Goal: Transaction & Acquisition: Purchase product/service

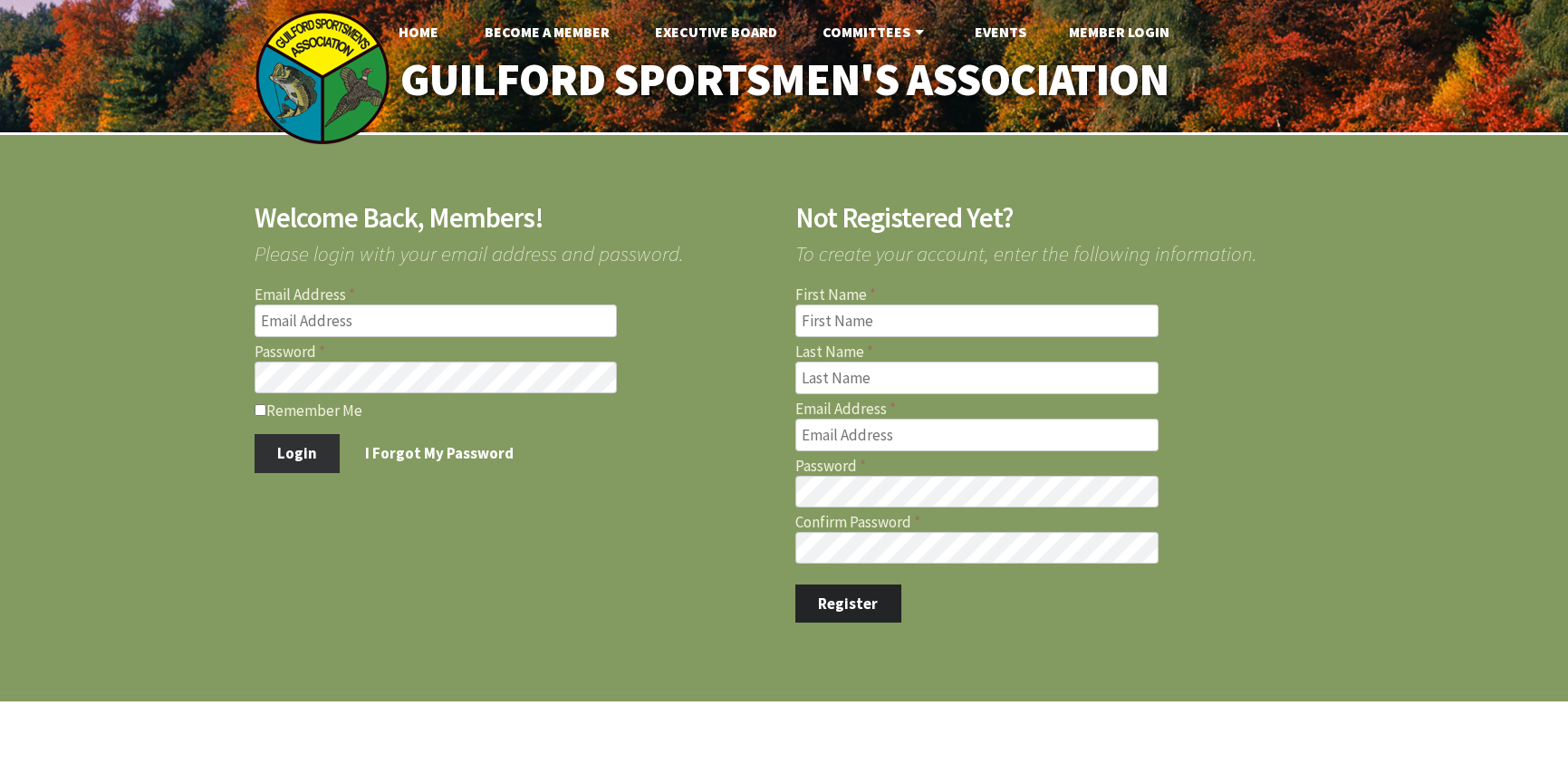
type input "[EMAIL_ADDRESS][DOMAIN_NAME]"
click at [308, 456] on button "Login" at bounding box center [297, 453] width 86 height 38
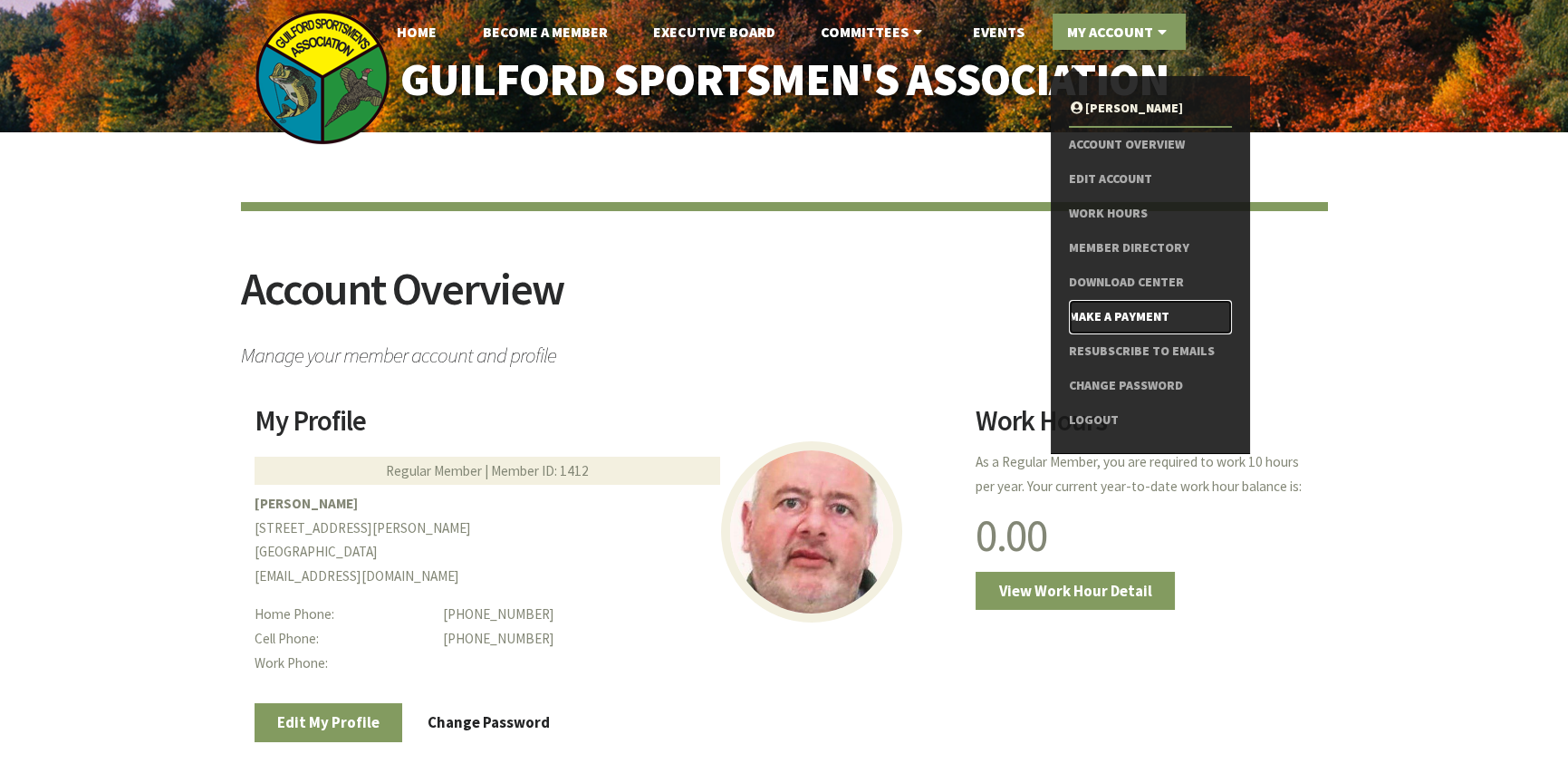
click at [1106, 319] on link "Make a Payment" at bounding box center [1149, 316] width 162 height 34
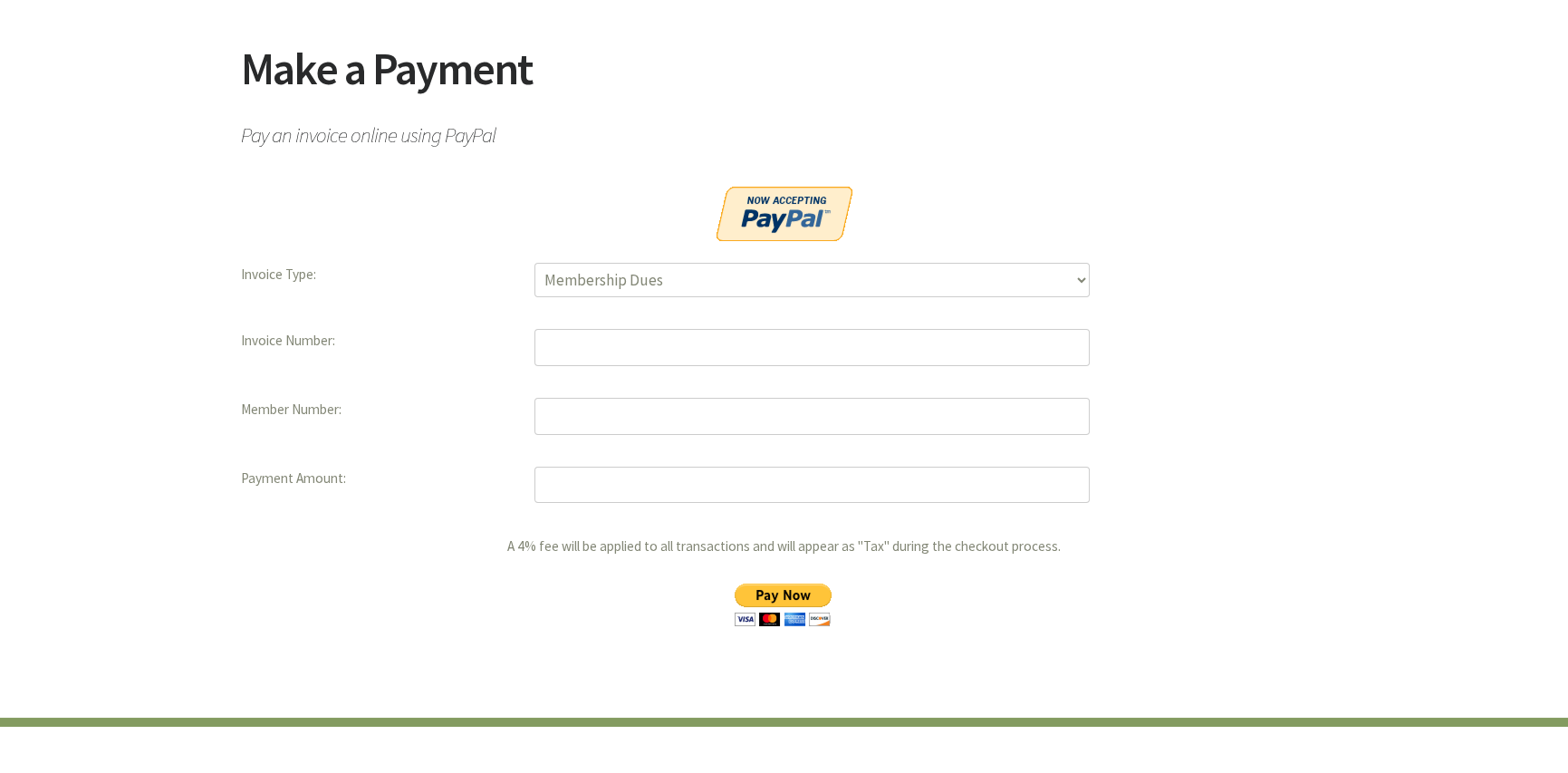
scroll to position [272, 0]
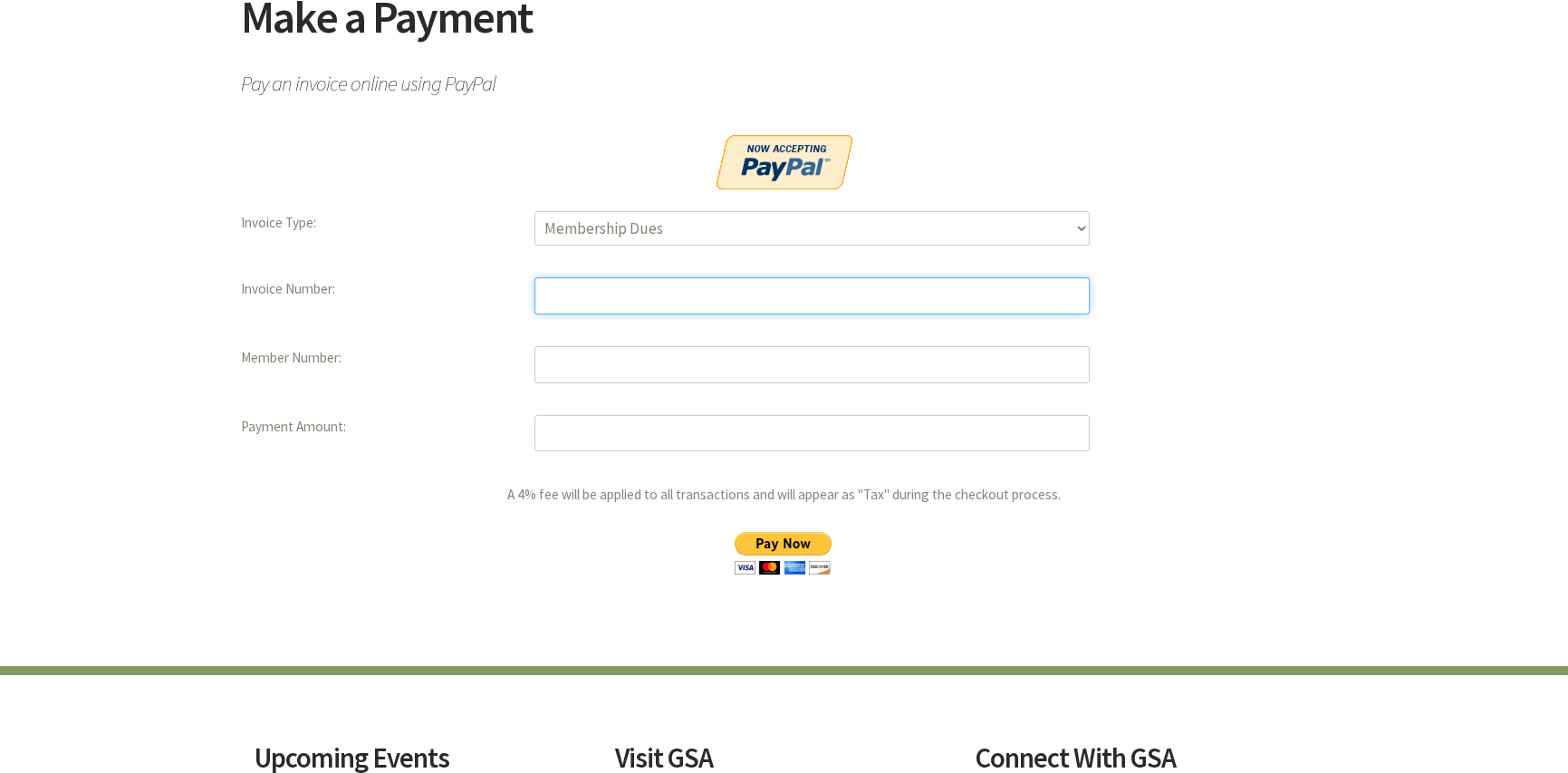
click at [579, 294] on input "text" at bounding box center [811, 296] width 555 height 37
click at [579, 304] on input "text" at bounding box center [811, 296] width 555 height 37
type input "10741"
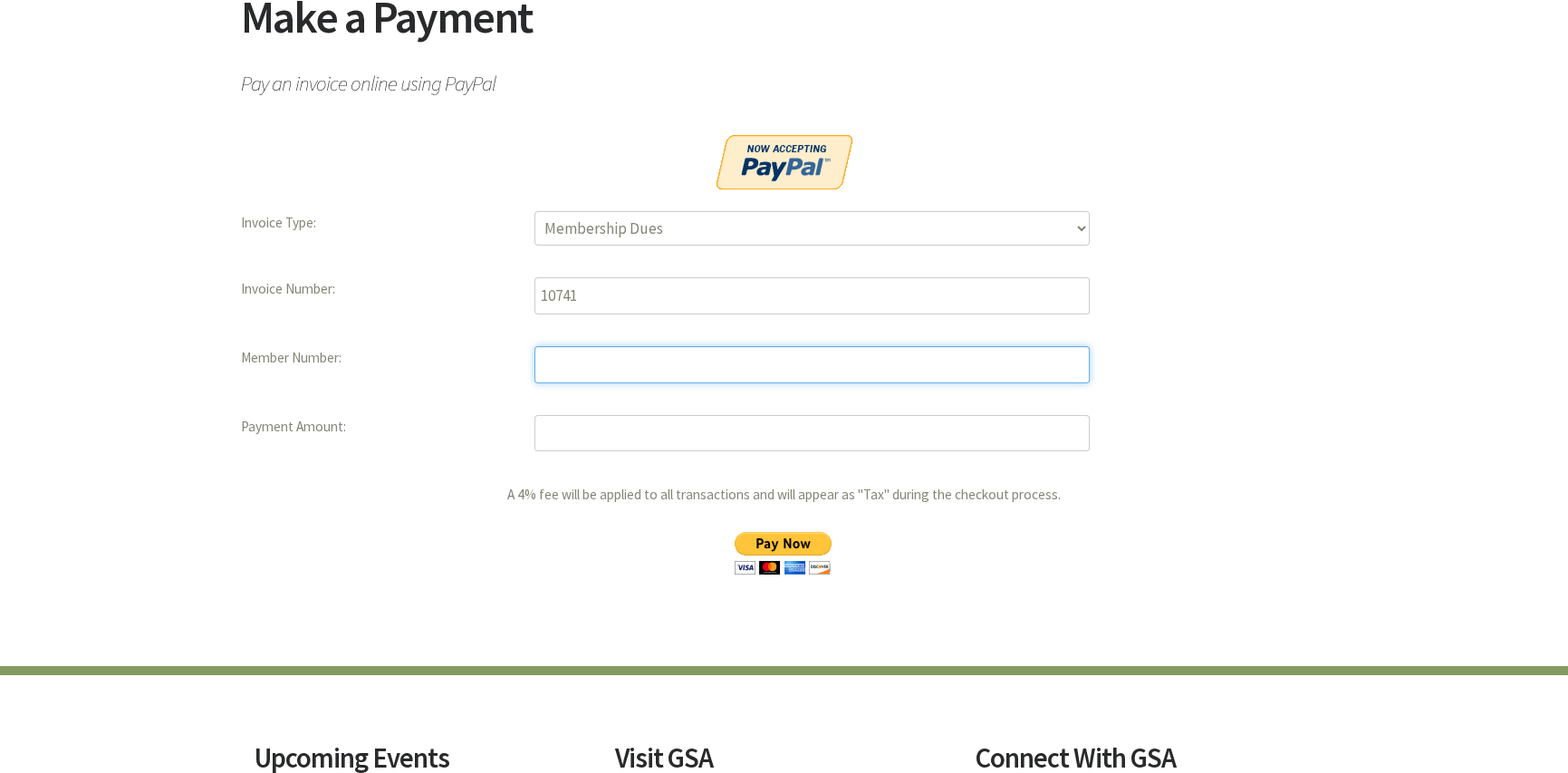
click at [587, 361] on input "text" at bounding box center [811, 364] width 555 height 37
type input "1412"
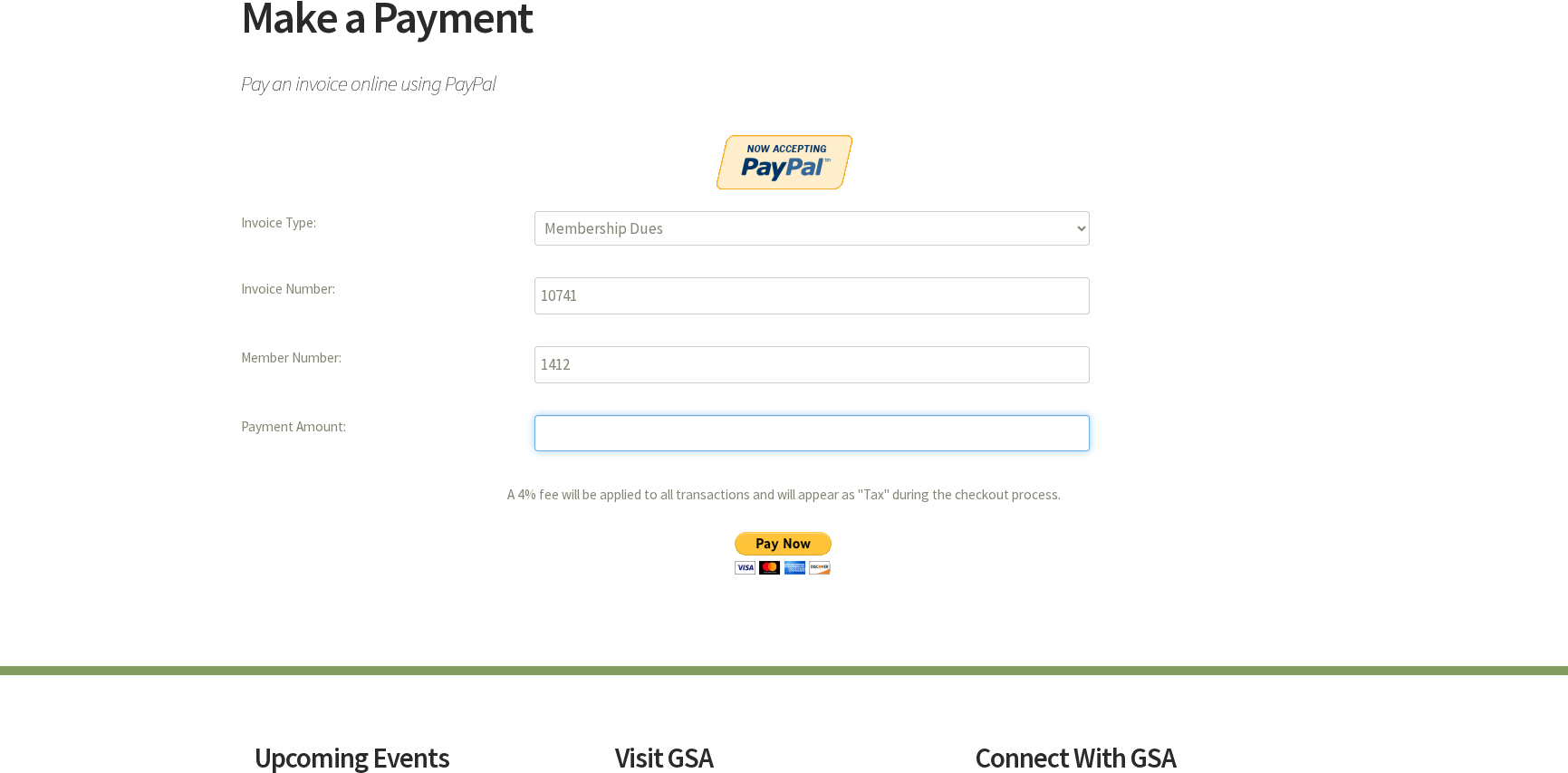
click at [549, 420] on input "number" at bounding box center [811, 433] width 555 height 37
type input "306"
click at [785, 536] on input "image" at bounding box center [783, 552] width 131 height 42
